Goal: Task Accomplishment & Management: Manage account settings

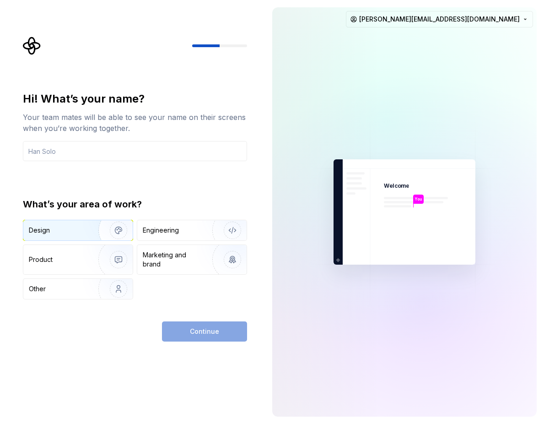
click at [98, 231] on img "button" at bounding box center [112, 230] width 59 height 61
click at [78, 150] on input "text" at bounding box center [135, 151] width 224 height 20
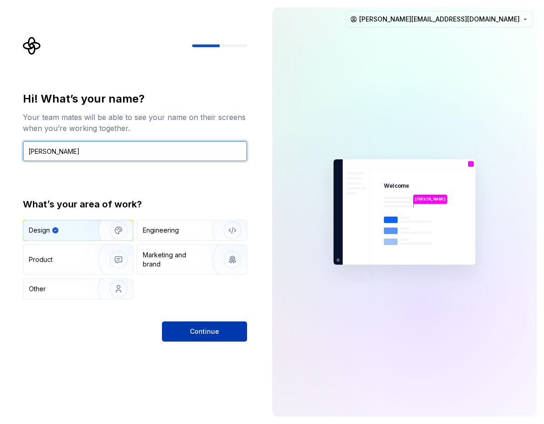
type input "Joãozinho"
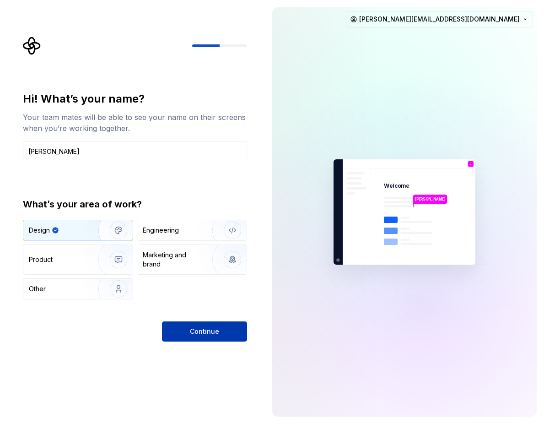
click at [195, 332] on span "Continue" at bounding box center [204, 331] width 29 height 9
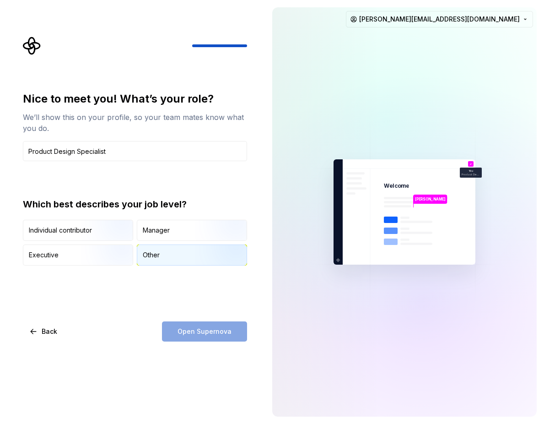
type input "Product Design Specialist"
click at [166, 262] on div "Other" at bounding box center [191, 255] width 109 height 20
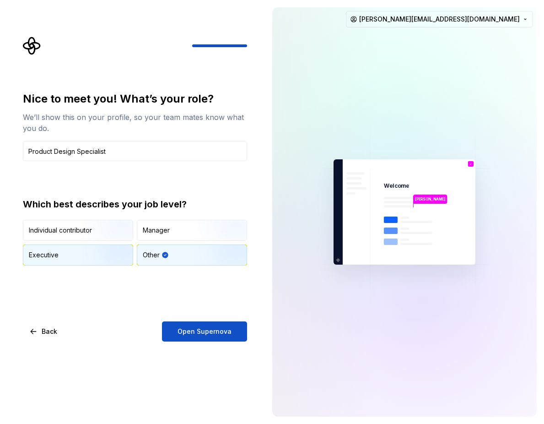
click at [131, 249] on img "button" at bounding box center [110, 266] width 59 height 61
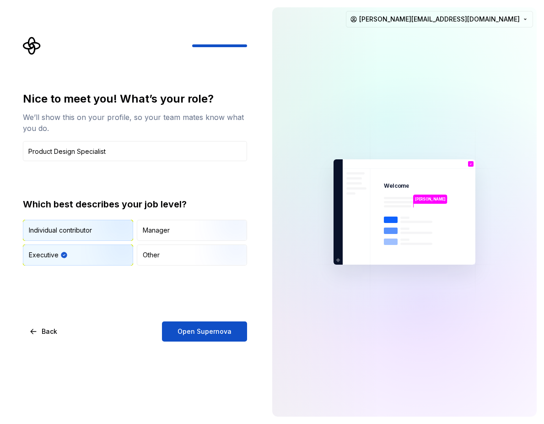
click at [123, 235] on img "button" at bounding box center [110, 241] width 59 height 61
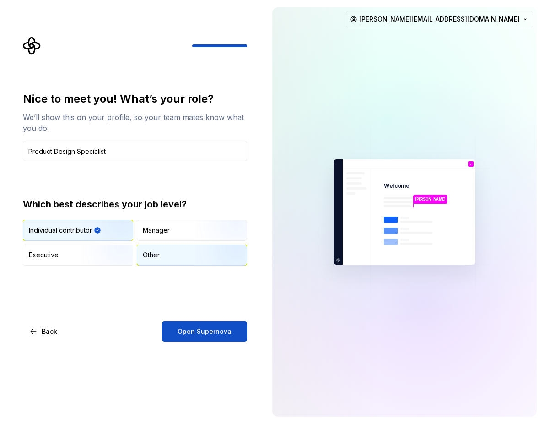
click at [151, 250] on div "Other" at bounding box center [151, 254] width 17 height 9
click at [103, 229] on img "button" at bounding box center [110, 241] width 59 height 61
click at [141, 247] on div "Other" at bounding box center [191, 255] width 109 height 20
click at [115, 241] on div "Individual contributor Manager Executive Other" at bounding box center [135, 243] width 224 height 46
click at [113, 223] on img "button" at bounding box center [110, 241] width 59 height 61
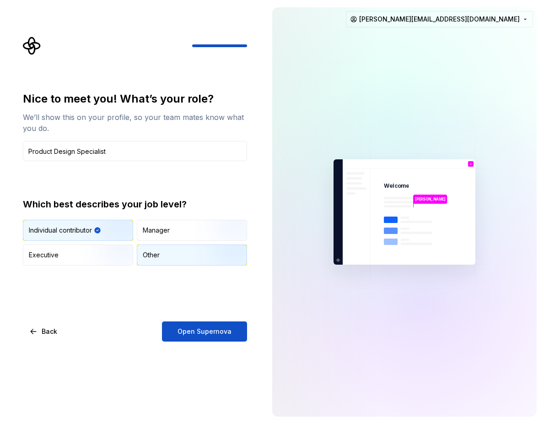
click at [153, 251] on div "Other" at bounding box center [151, 254] width 17 height 9
click at [103, 234] on img "button" at bounding box center [110, 241] width 59 height 61
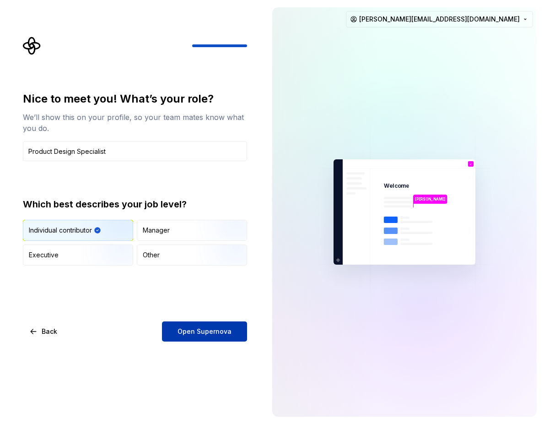
click at [216, 337] on button "Open Supernova" at bounding box center [204, 331] width 85 height 20
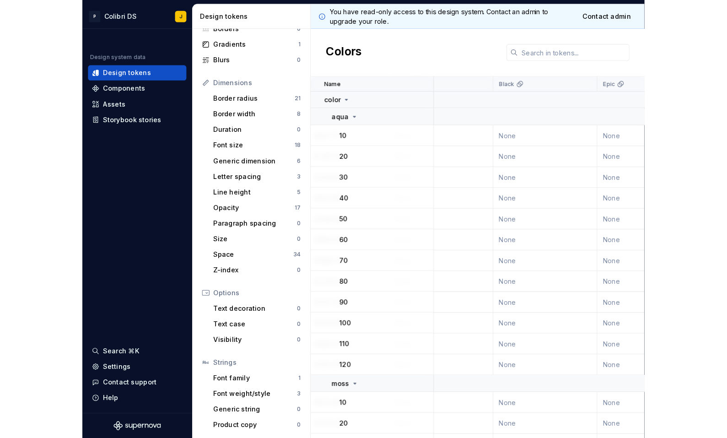
scroll to position [0, 0]
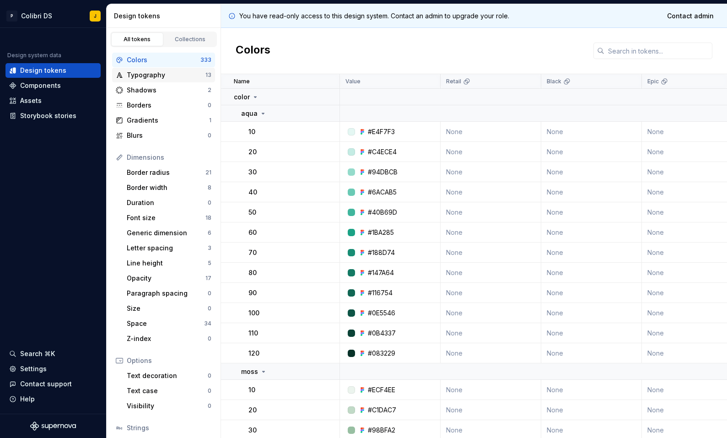
click at [200, 79] on div "Typography" at bounding box center [166, 74] width 79 height 9
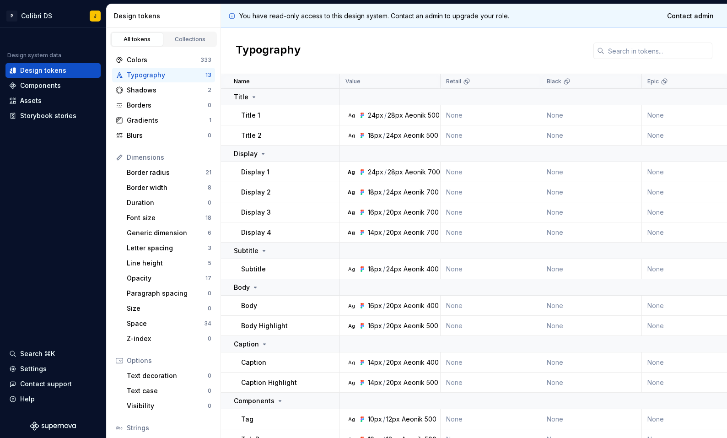
click at [364, 190] on icon at bounding box center [364, 191] width 2 height 2
click at [51, 365] on div "Settings" at bounding box center [53, 368] width 88 height 9
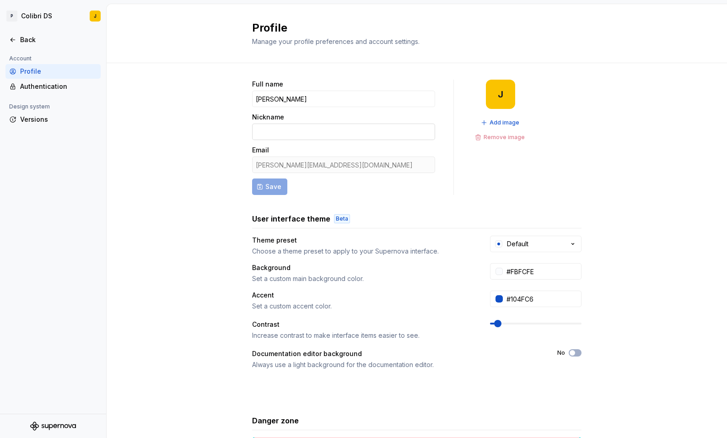
click at [287, 130] on input "Nickname" at bounding box center [343, 132] width 183 height 16
click at [288, 107] on input "Joãozinho" at bounding box center [343, 99] width 183 height 16
click at [292, 133] on input "Nickname" at bounding box center [343, 132] width 183 height 16
click at [289, 128] on input "Nickname" at bounding box center [343, 132] width 183 height 16
type input "j"
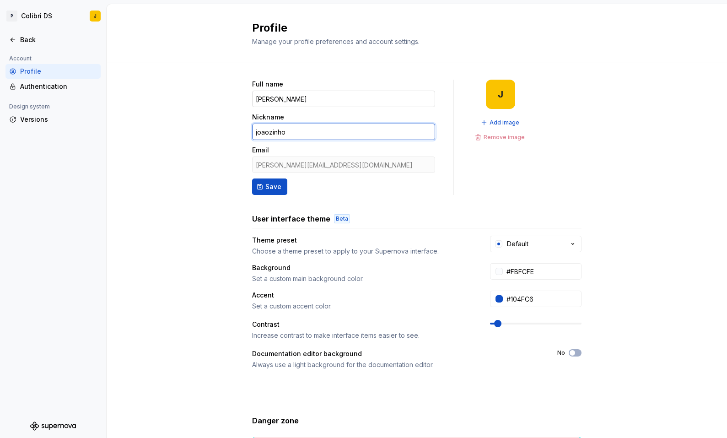
type input "joaozinho"
click at [282, 99] on input "Joãozinho" at bounding box center [343, 99] width 183 height 16
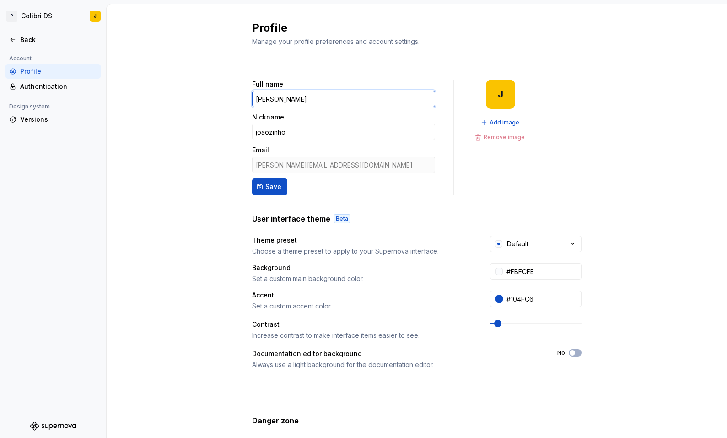
click at [282, 99] on input "Joãozinho" at bounding box center [343, 99] width 183 height 16
type input "João Victor Mesquita"
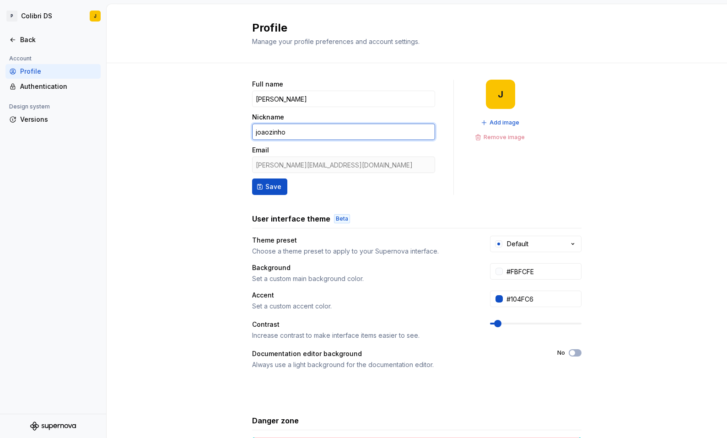
click at [277, 137] on input "joaozinho" at bounding box center [343, 132] width 183 height 16
click at [265, 133] on input "joaozinho" at bounding box center [343, 132] width 183 height 16
type input "Joãozinho"
click at [216, 147] on div "Full name João Victor Mesquita Nickname Joãozinho Email joao.mesquita@picpay.co…" at bounding box center [417, 293] width 621 height 461
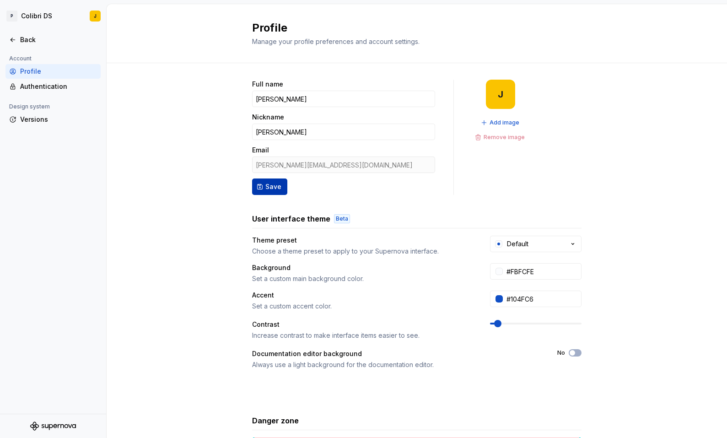
click at [271, 187] on span "Save" at bounding box center [273, 186] width 16 height 9
type input "João Victor Mesquita"
click at [50, 84] on div "Authentication" at bounding box center [58, 86] width 77 height 9
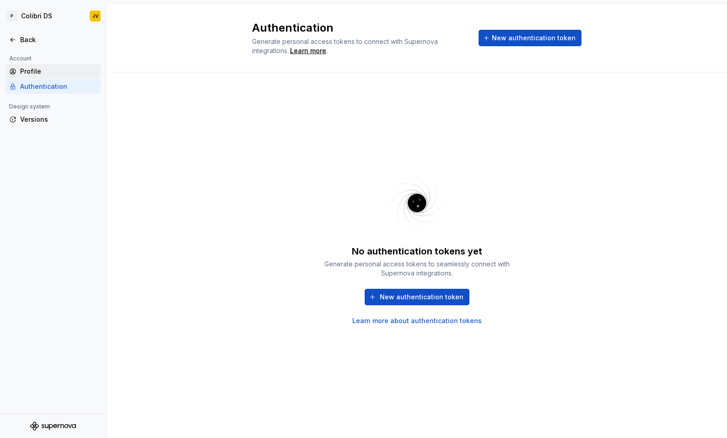
click at [28, 65] on div "Profile" at bounding box center [52, 71] width 95 height 15
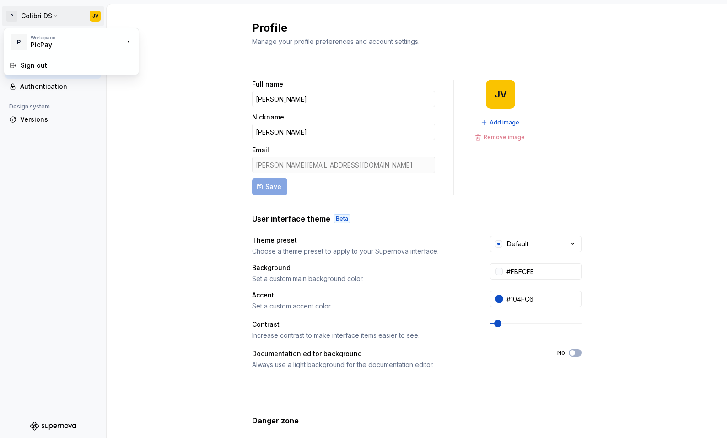
click at [46, 16] on html "P Colibri DS JV Back Account Profile Authentication Design system Versions Prof…" at bounding box center [363, 219] width 727 height 438
click at [146, 14] on html "P Colibri DS JV Back Account Profile Authentication Design system Versions Prof…" at bounding box center [363, 219] width 727 height 438
